Goal: Information Seeking & Learning: Learn about a topic

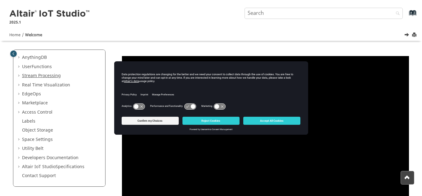
scroll to position [56, 0]
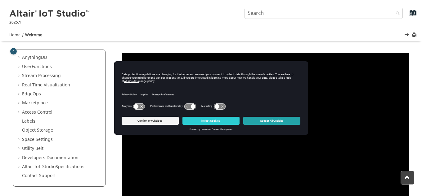
click at [274, 121] on button "Accept All Cookies" at bounding box center [271, 121] width 57 height 8
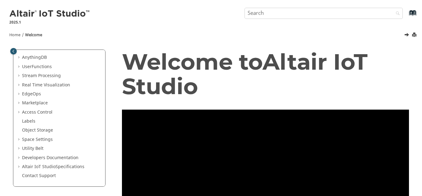
scroll to position [0, 0]
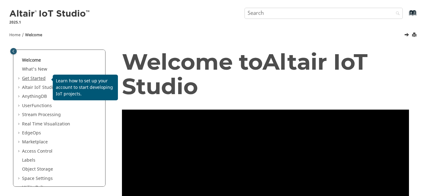
click at [34, 81] on link "Get Started" at bounding box center [34, 78] width 24 height 7
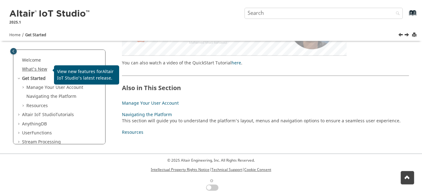
click at [36, 72] on link "What's New" at bounding box center [34, 69] width 25 height 7
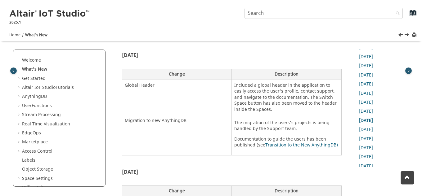
scroll to position [2275, 0]
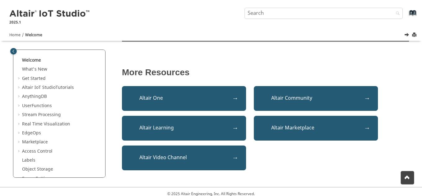
scroll to position [264, 0]
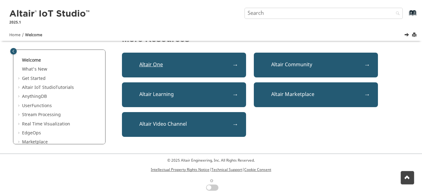
click at [179, 69] on link "Altair One" at bounding box center [184, 65] width 124 height 25
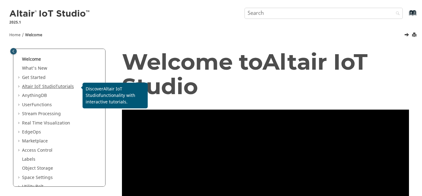
click at [46, 87] on span "Altair IoT Studio" at bounding box center [39, 86] width 34 height 7
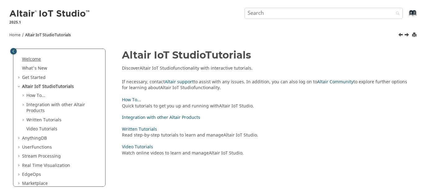
click at [33, 58] on link "Welcome" at bounding box center [31, 59] width 19 height 7
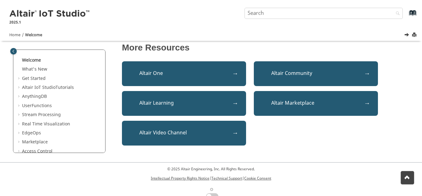
scroll to position [255, 0]
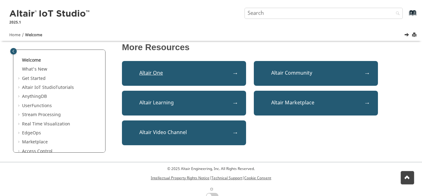
click at [235, 80] on link "Altair One" at bounding box center [184, 73] width 124 height 25
